Goal: Task Accomplishment & Management: Complete application form

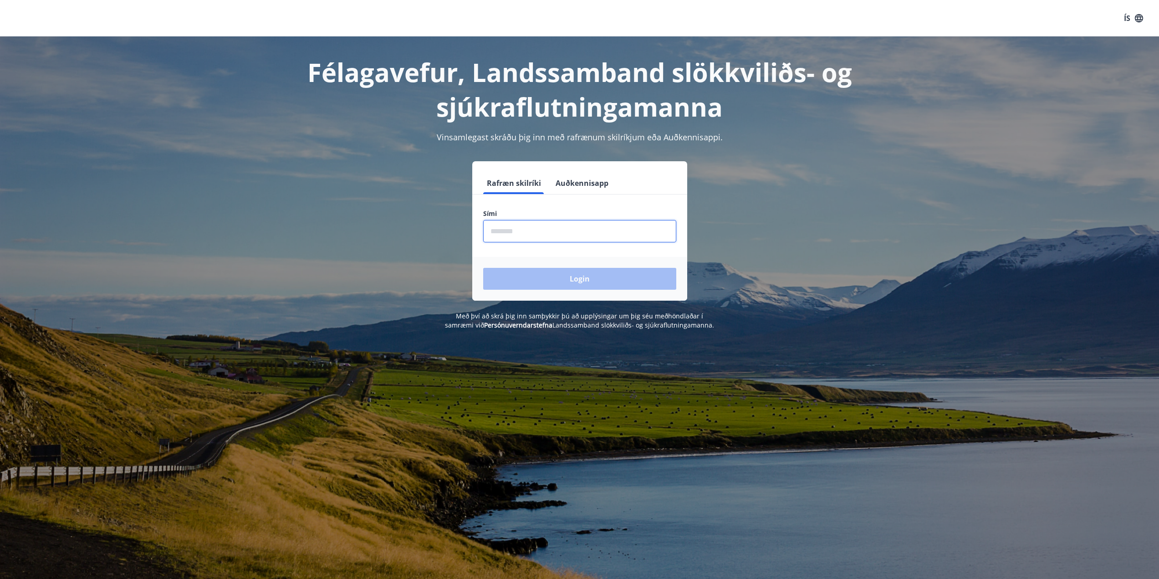
click at [510, 229] on input "phone" at bounding box center [579, 231] width 193 height 22
type input "********"
click at [542, 280] on button "Login" at bounding box center [579, 279] width 193 height 22
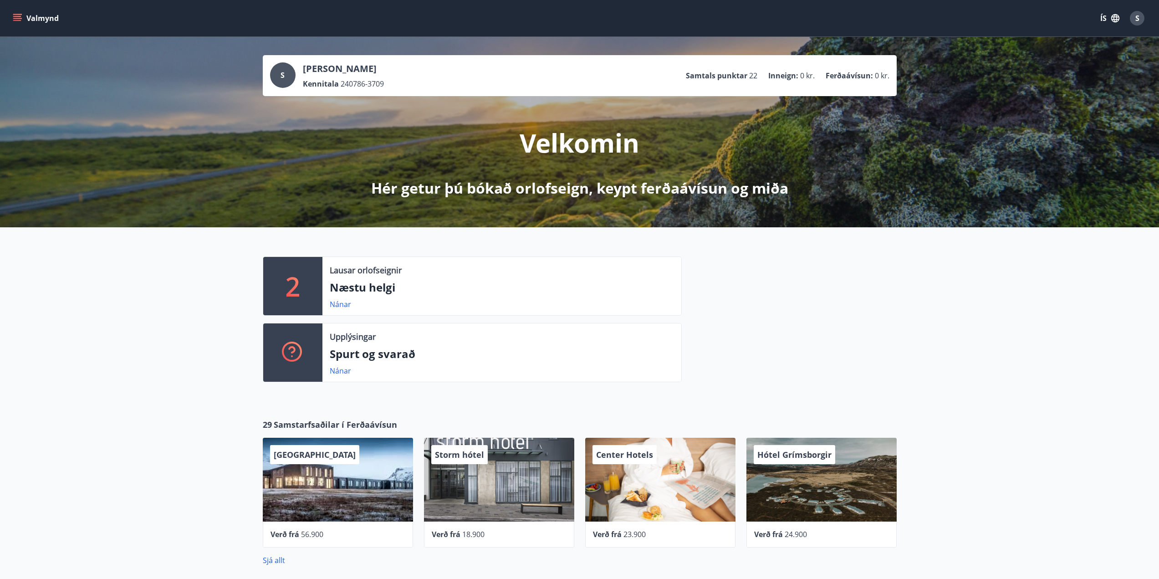
click at [29, 16] on button "Valmynd" at bounding box center [36, 18] width 51 height 16
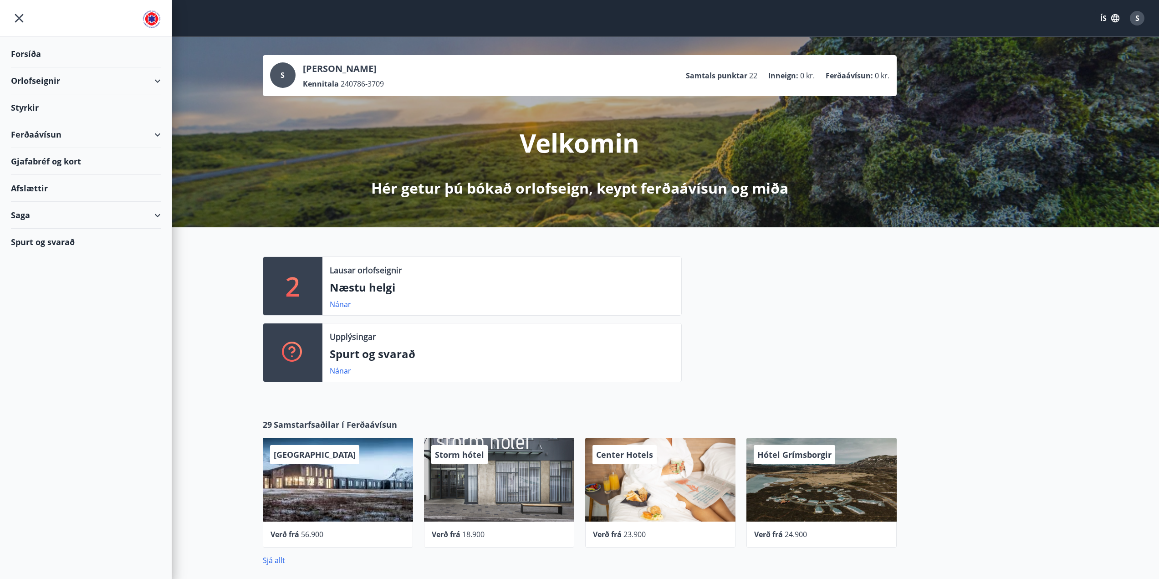
click at [151, 80] on div "Orlofseignir" at bounding box center [86, 80] width 150 height 27
click at [25, 111] on div "Styrkir" at bounding box center [86, 107] width 150 height 27
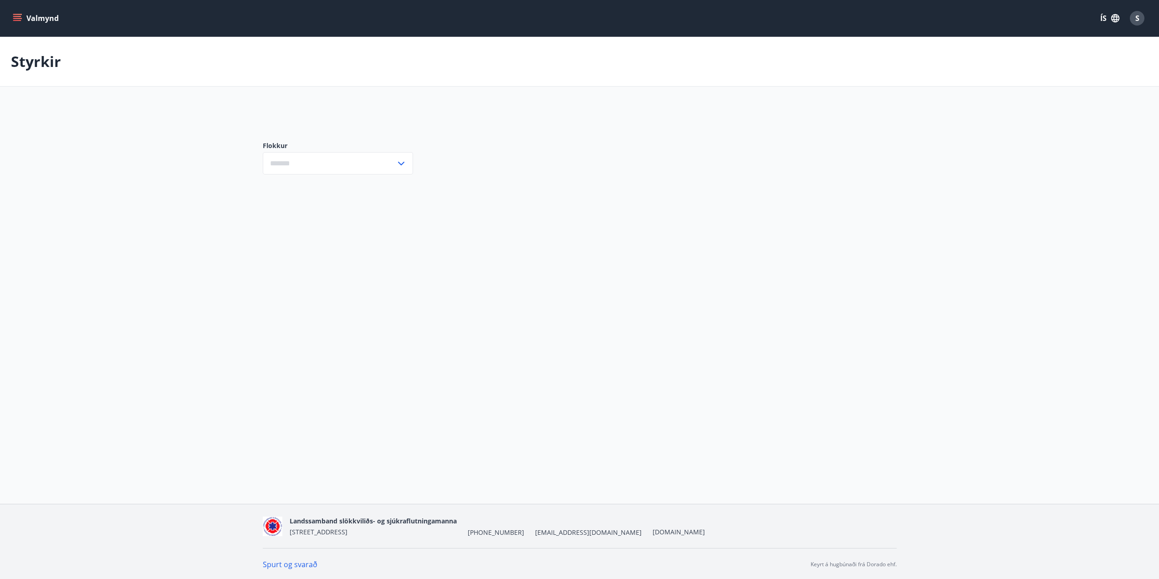
type input "***"
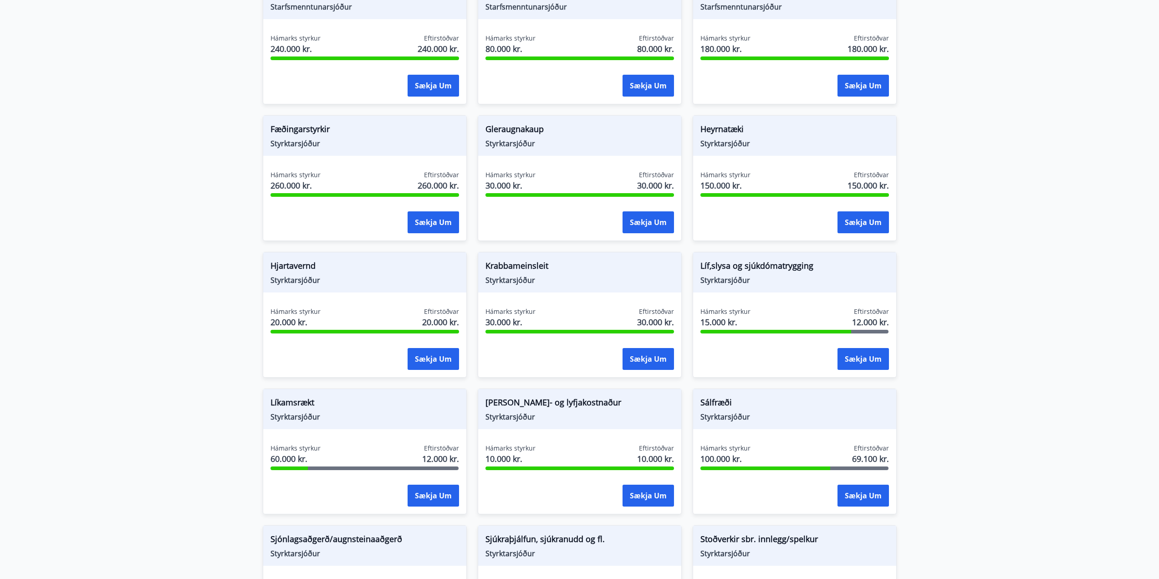
scroll to position [501, 0]
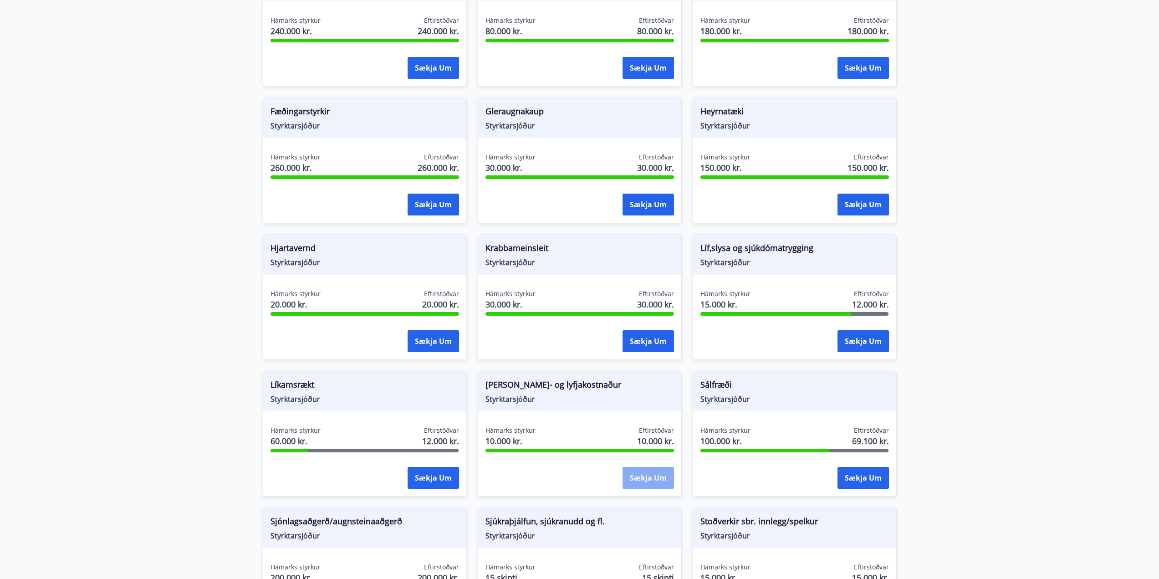
click at [651, 482] on button "Sækja um" at bounding box center [647, 478] width 51 height 22
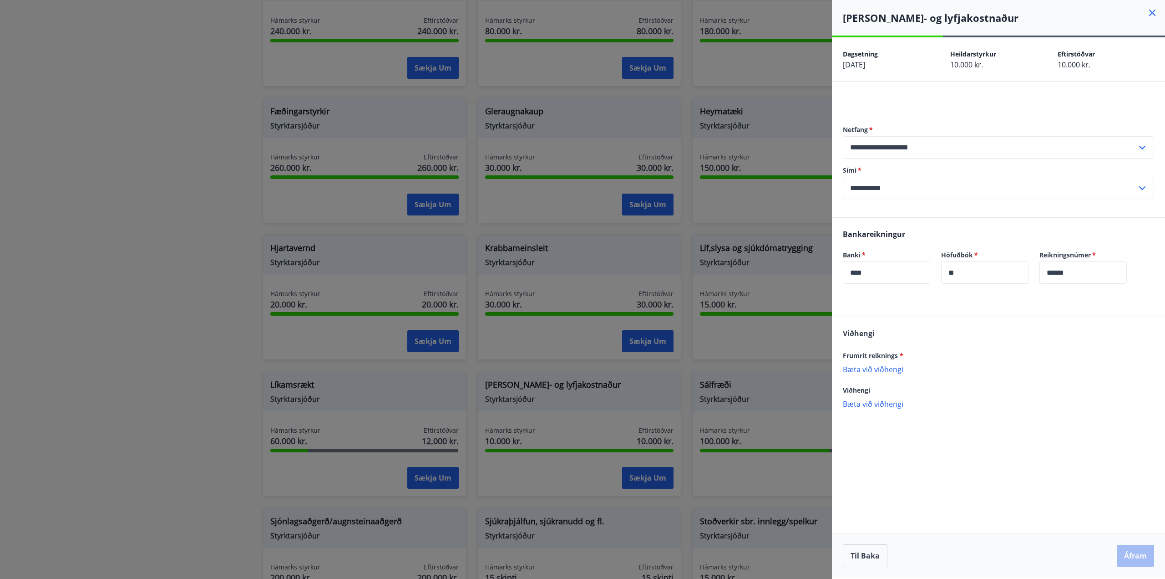
click at [885, 369] on p "Bæta við viðhengi" at bounding box center [998, 368] width 311 height 9
click at [1134, 551] on button "Áfram" at bounding box center [1135, 555] width 37 height 22
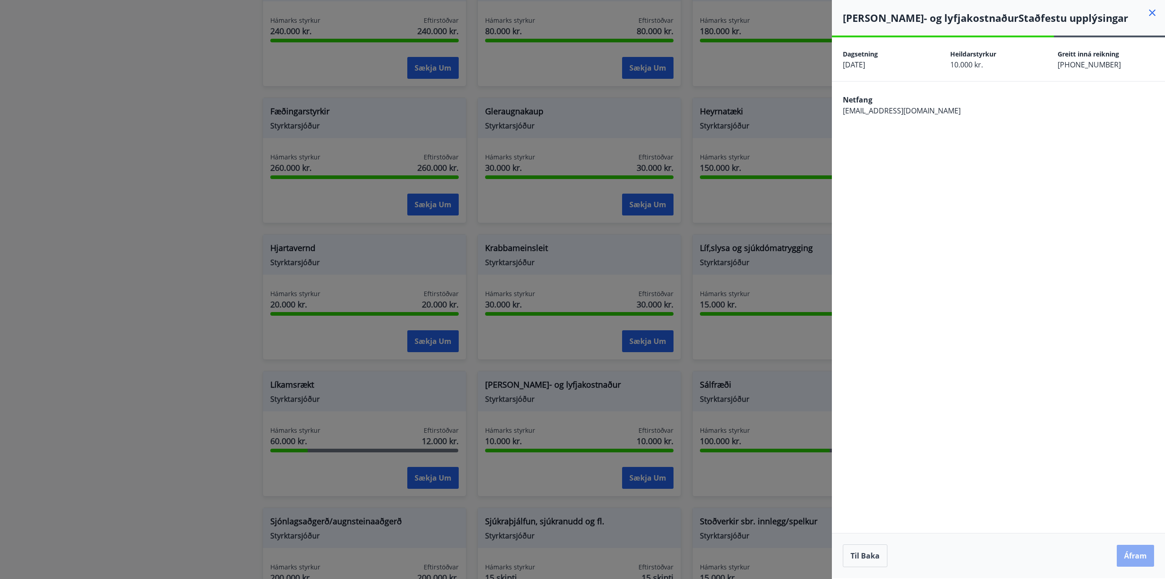
click at [1134, 546] on button "Áfram" at bounding box center [1135, 555] width 37 height 22
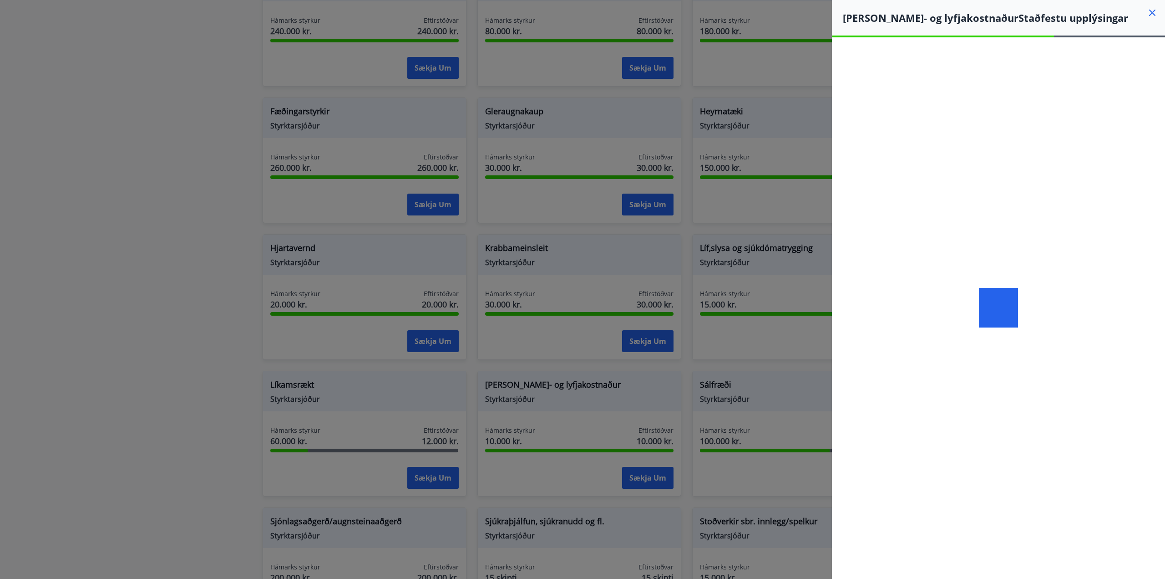
click at [754, 347] on div at bounding box center [582, 289] width 1165 height 579
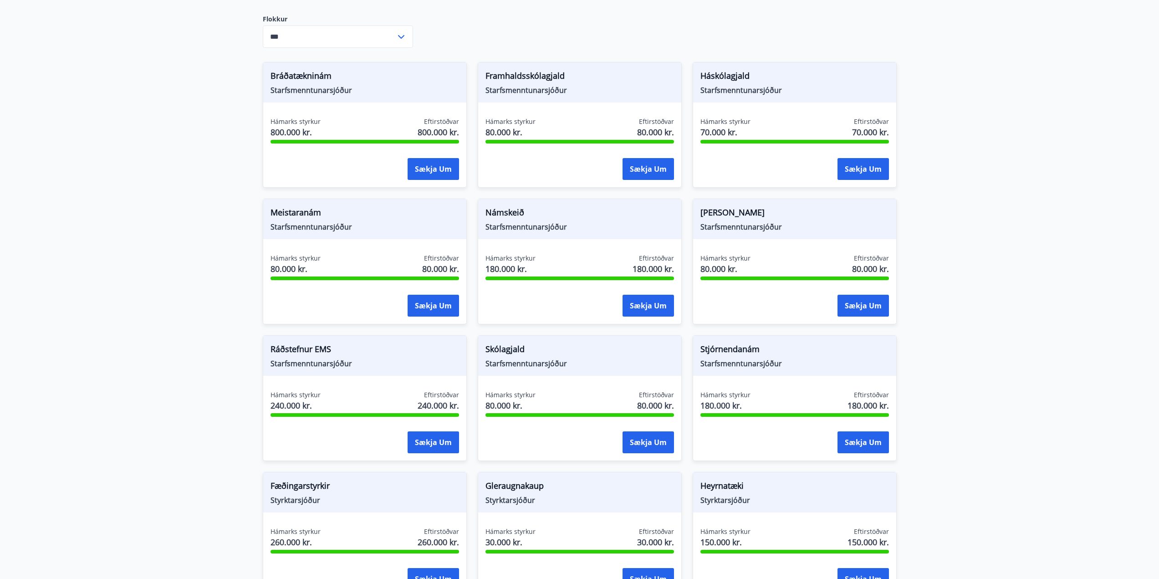
scroll to position [0, 0]
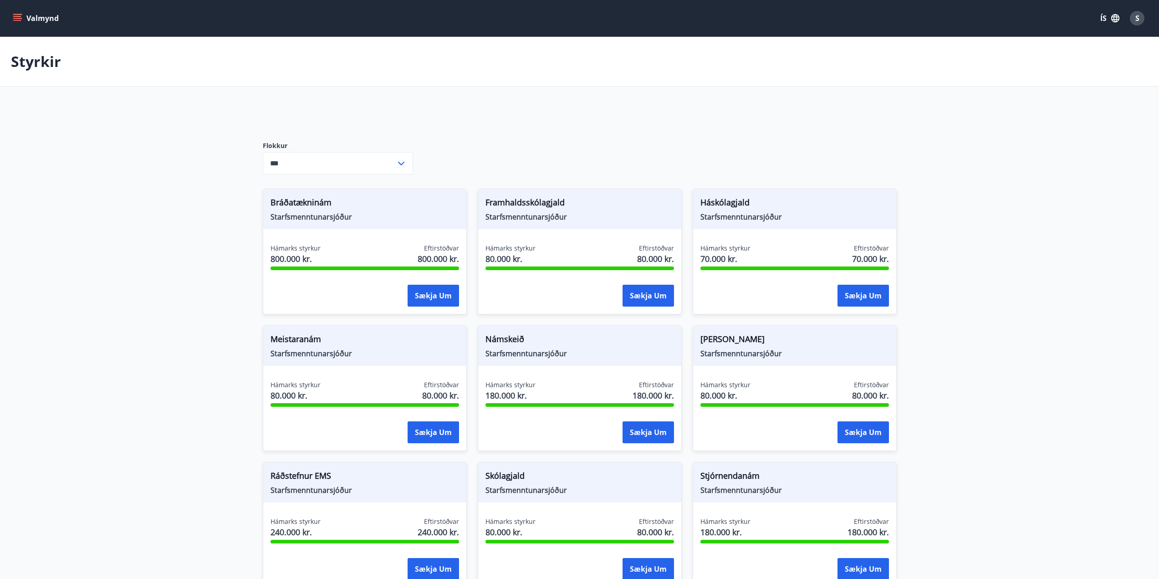
click at [20, 13] on button "Valmynd" at bounding box center [36, 18] width 51 height 16
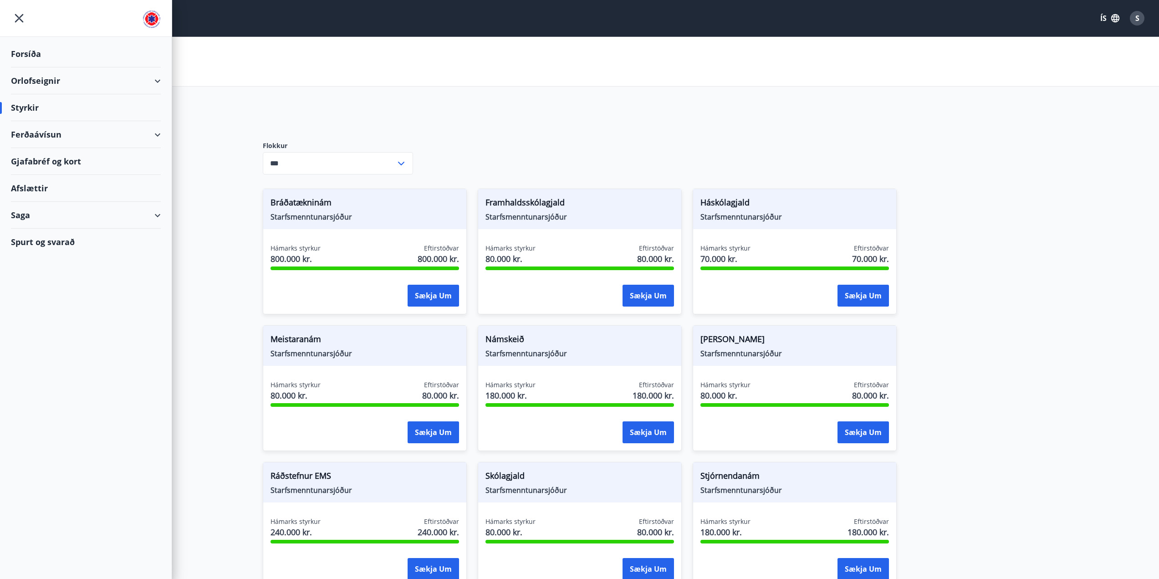
click at [153, 84] on div "Orlofseignir" at bounding box center [86, 80] width 150 height 27
click at [31, 111] on div "Styrkir" at bounding box center [86, 107] width 150 height 27
click at [161, 230] on div "Spurt og svarað" at bounding box center [86, 242] width 172 height 26
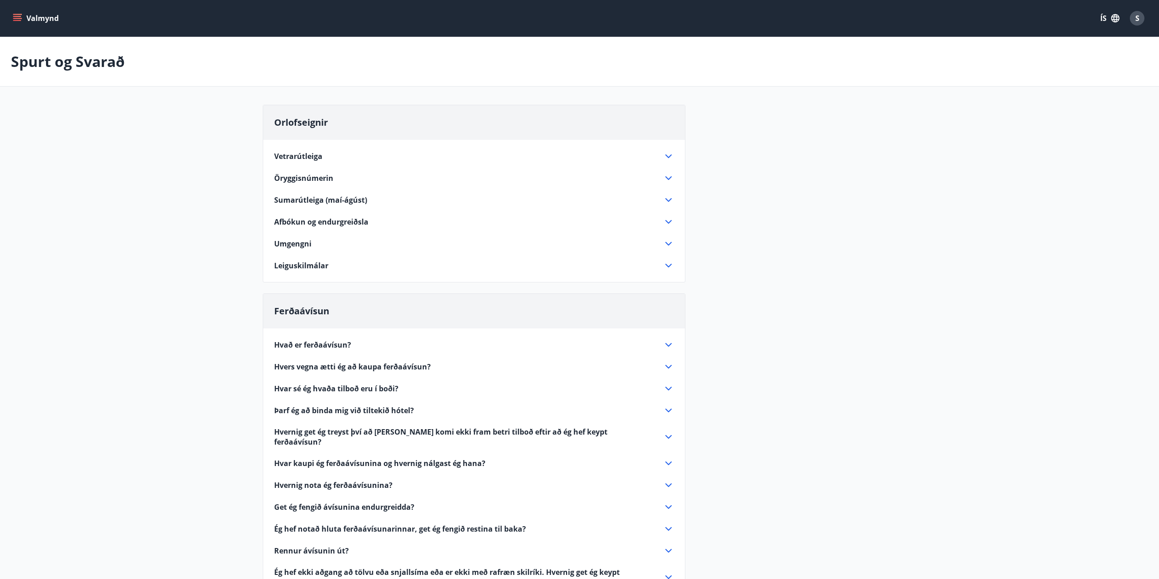
click at [18, 18] on icon "menu" at bounding box center [18, 18] width 10 height 1
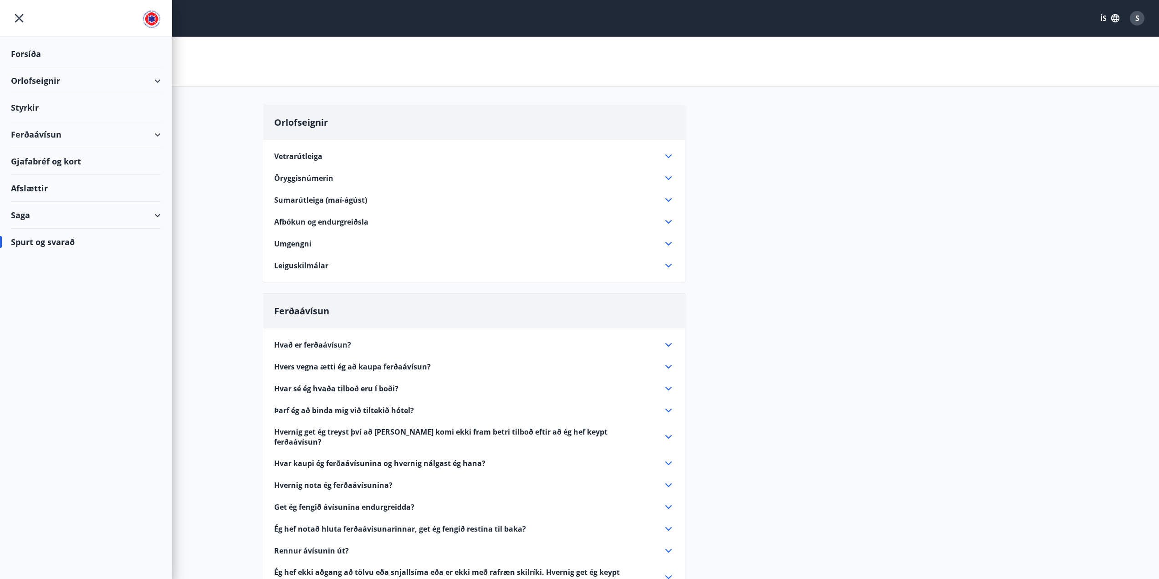
click at [24, 209] on div "Saga" at bounding box center [86, 215] width 150 height 27
click at [37, 337] on div "Styrkjasaga" at bounding box center [85, 333] width 135 height 19
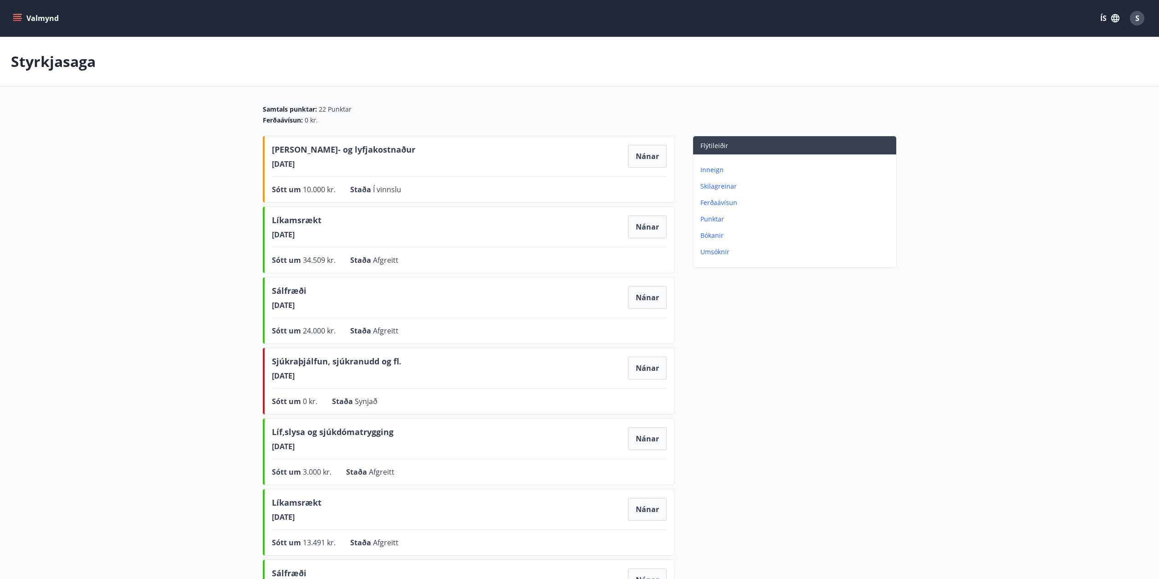
click at [20, 18] on icon "menu" at bounding box center [18, 18] width 10 height 1
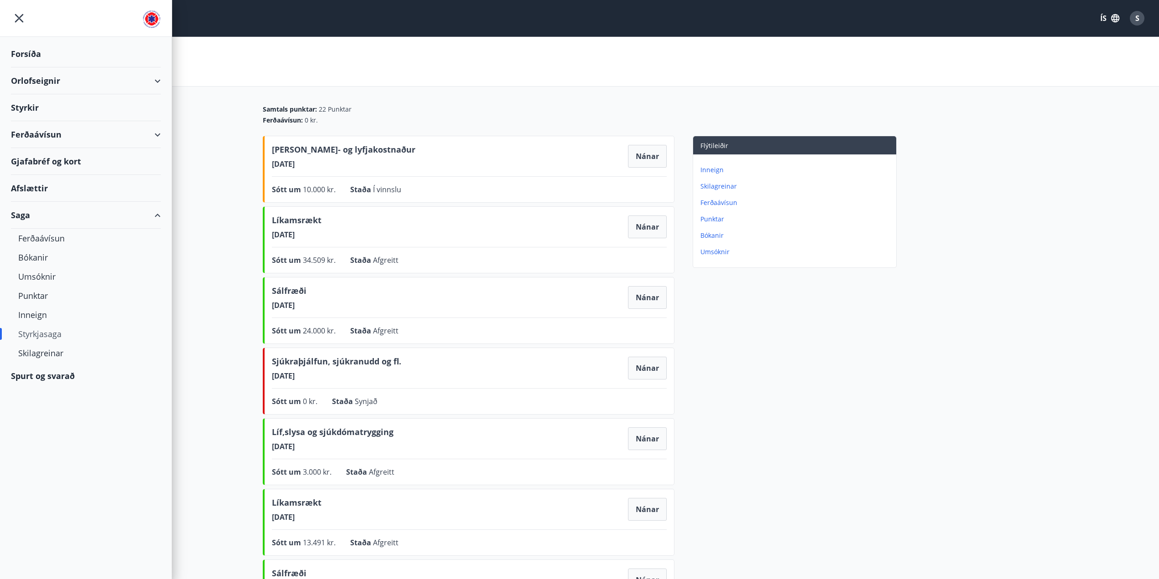
click at [21, 110] on div "Styrkir" at bounding box center [86, 107] width 150 height 27
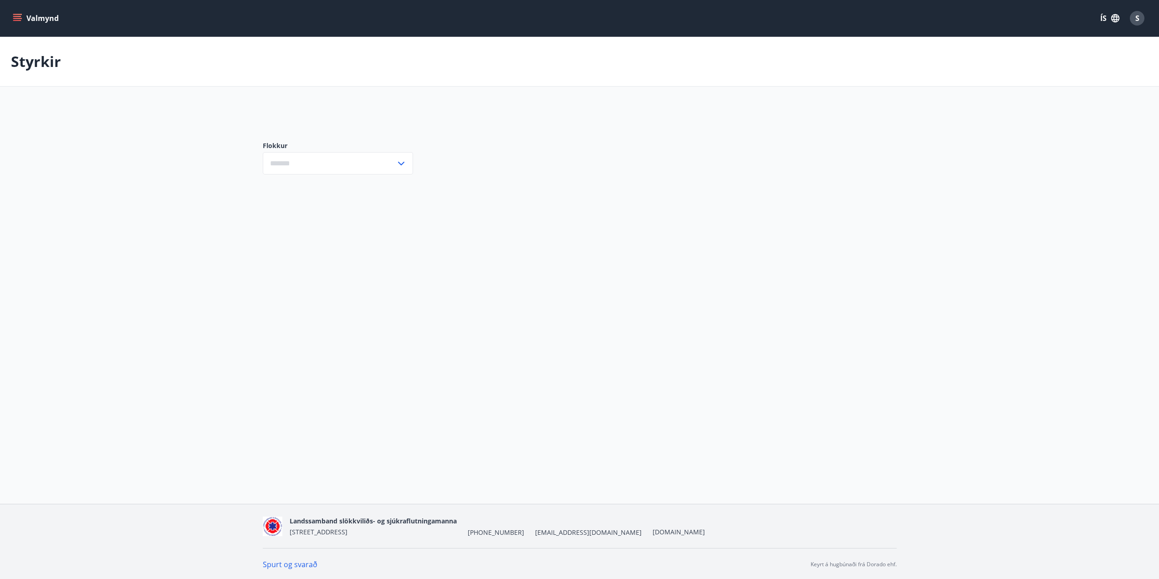
type input "***"
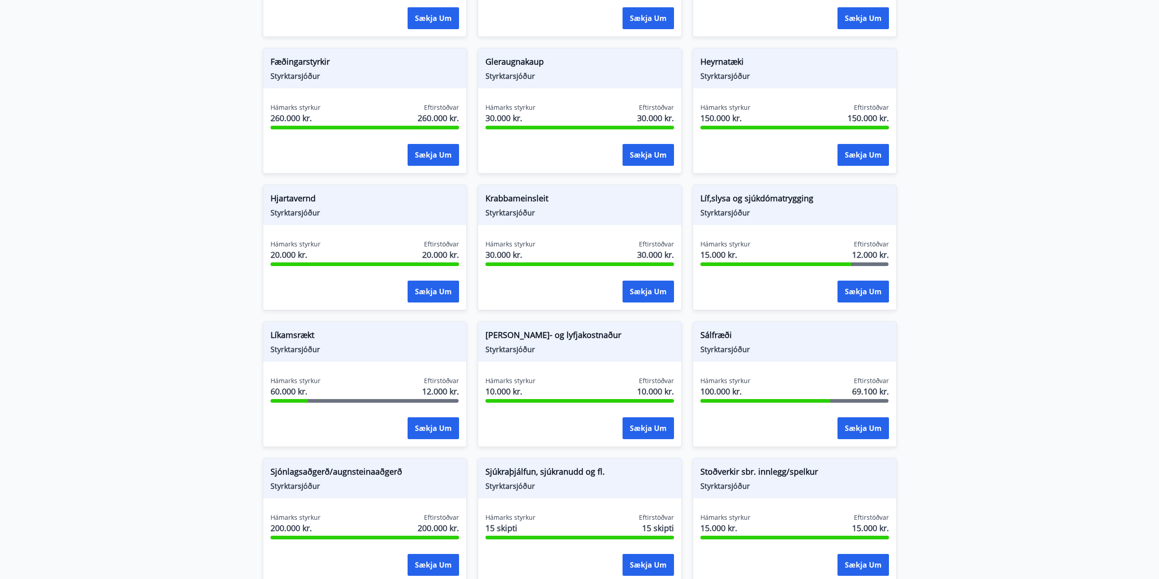
scroll to position [683, 0]
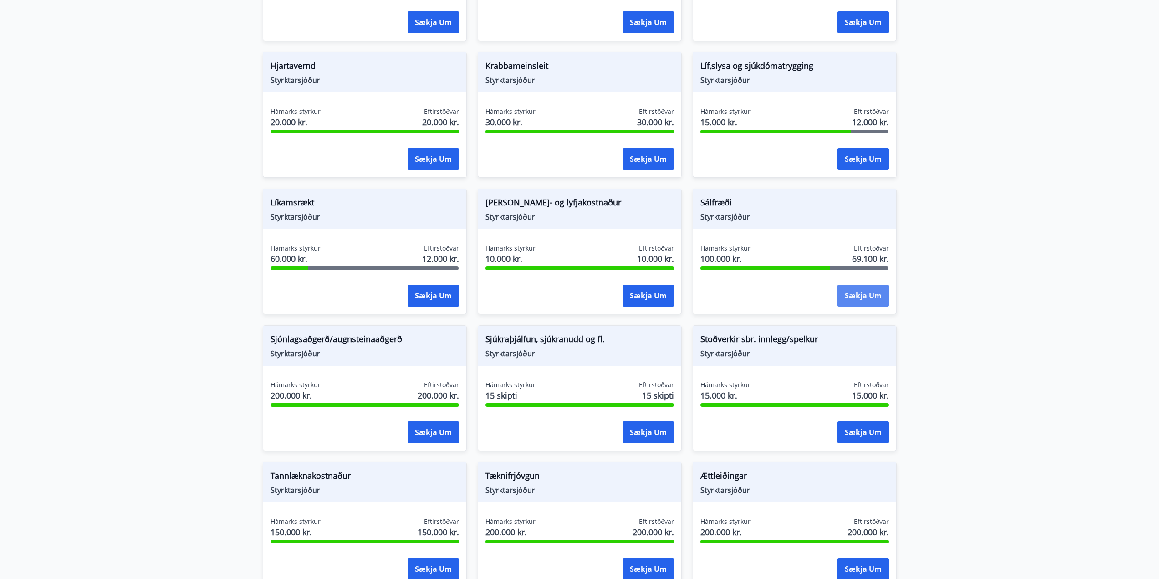
click at [870, 298] on button "Sækja um" at bounding box center [862, 296] width 51 height 22
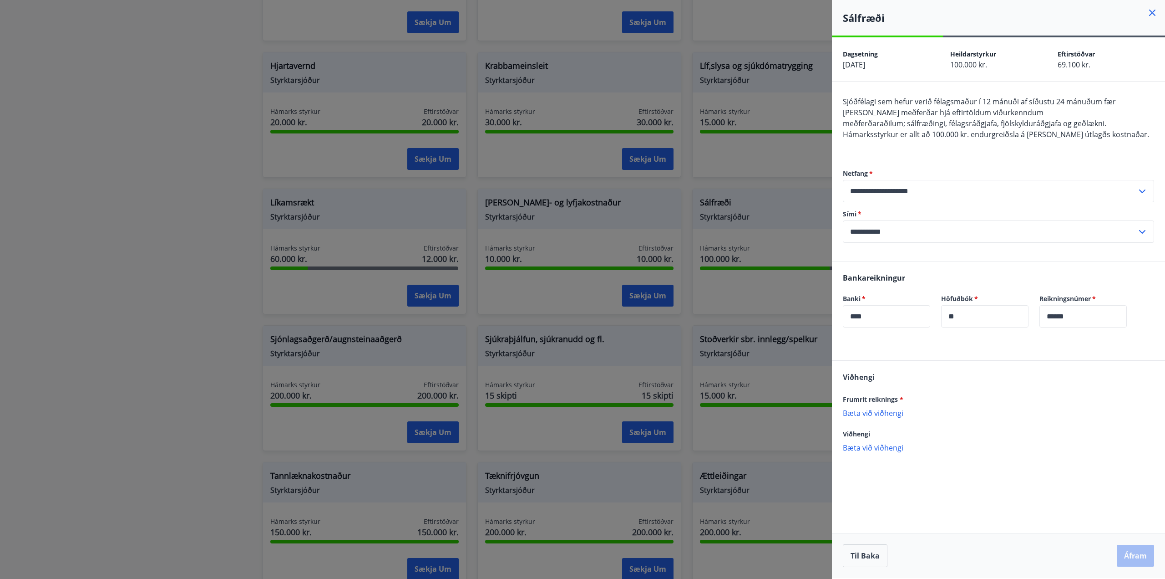
click at [878, 412] on p "Bæta við viðhengi" at bounding box center [998, 412] width 311 height 9
click at [871, 410] on p "Bæta við viðhengi" at bounding box center [998, 412] width 311 height 9
click at [1140, 553] on button "Áfram" at bounding box center [1135, 555] width 37 height 22
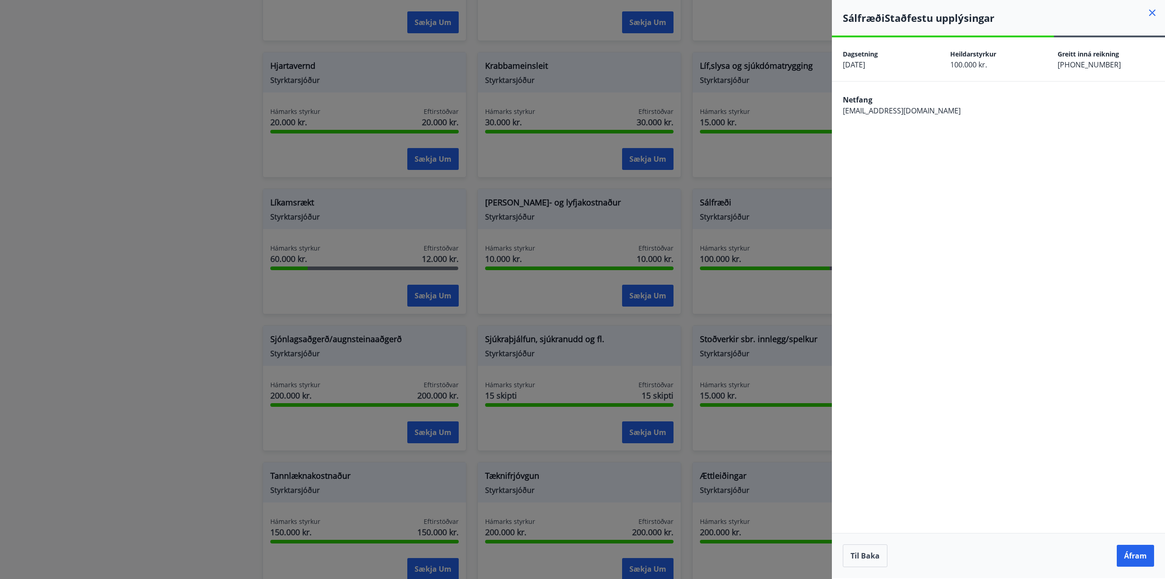
click at [1155, 10] on icon at bounding box center [1153, 13] width 6 height 6
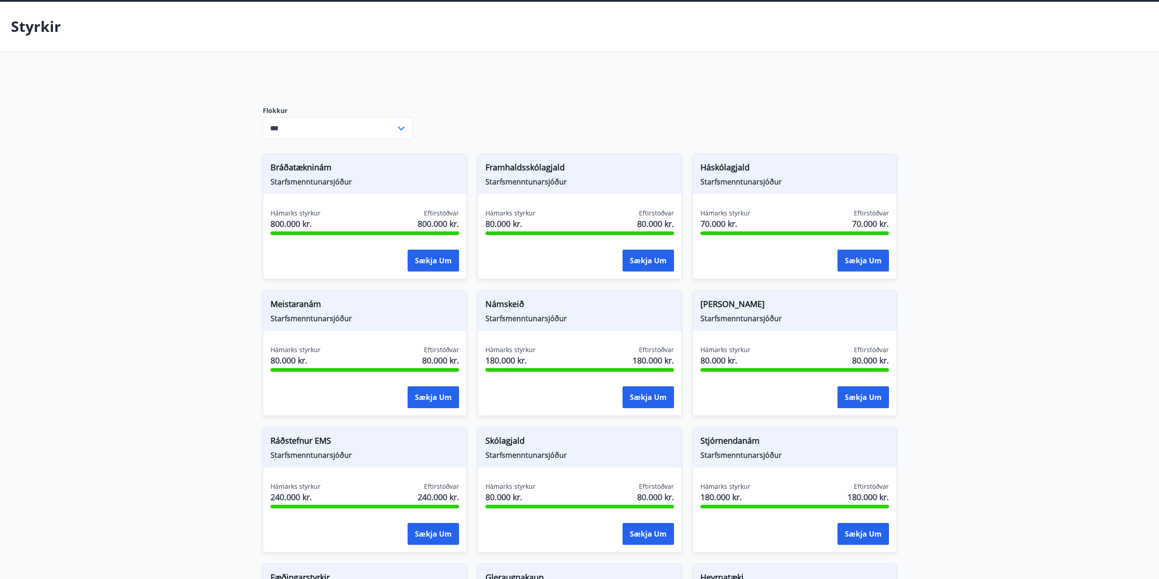
scroll to position [0, 0]
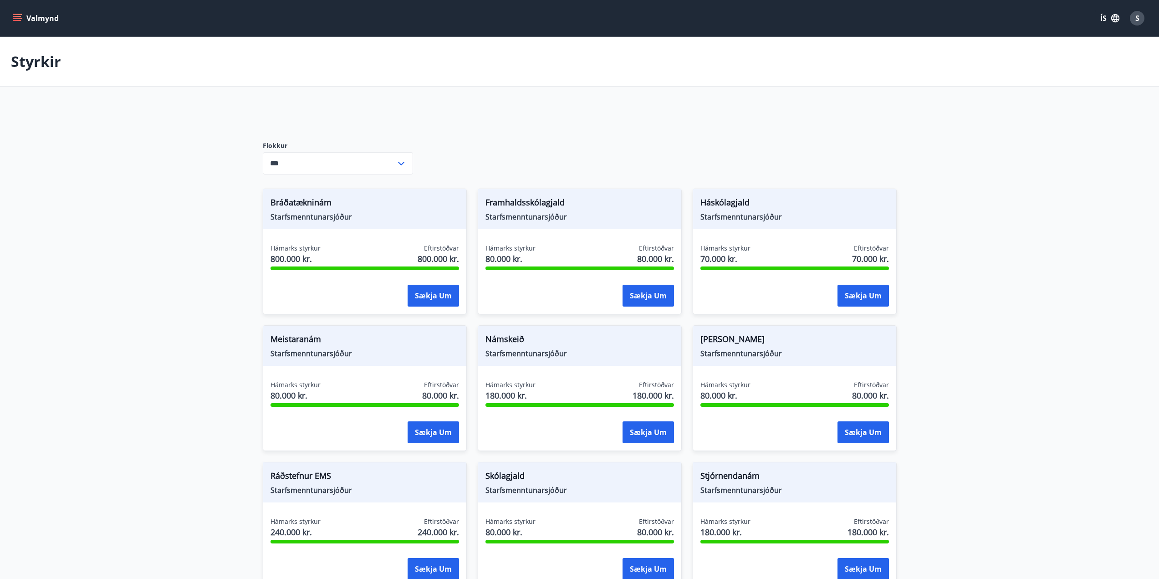
click at [23, 48] on div "Styrkir" at bounding box center [579, 62] width 1159 height 50
click at [22, 13] on button "Valmynd" at bounding box center [36, 18] width 51 height 16
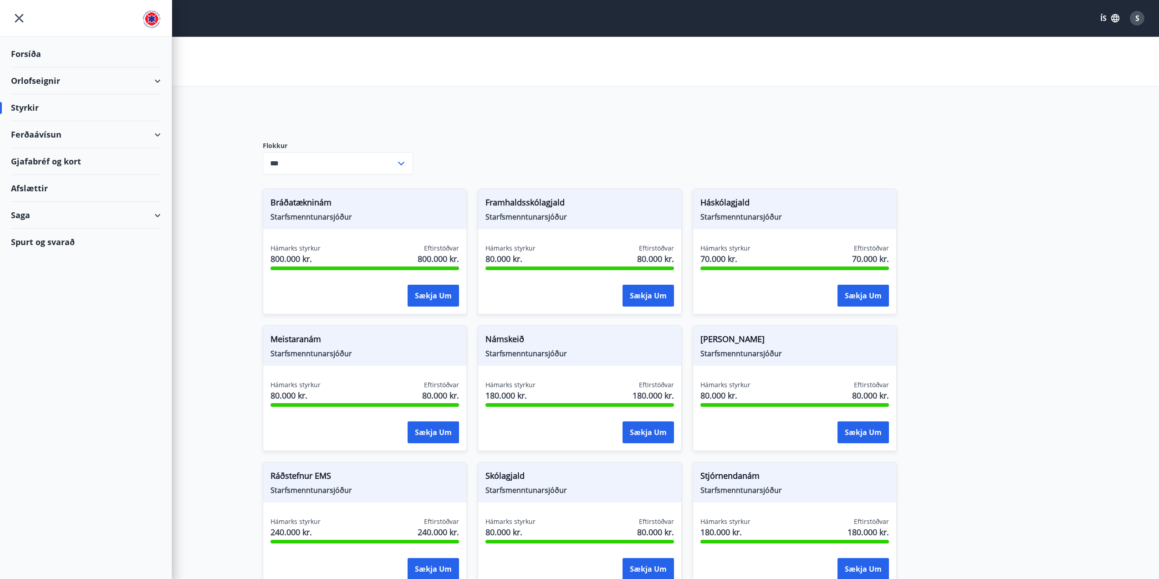
click at [17, 112] on div "Styrkir" at bounding box center [86, 107] width 150 height 27
